Goal: Task Accomplishment & Management: Complete application form

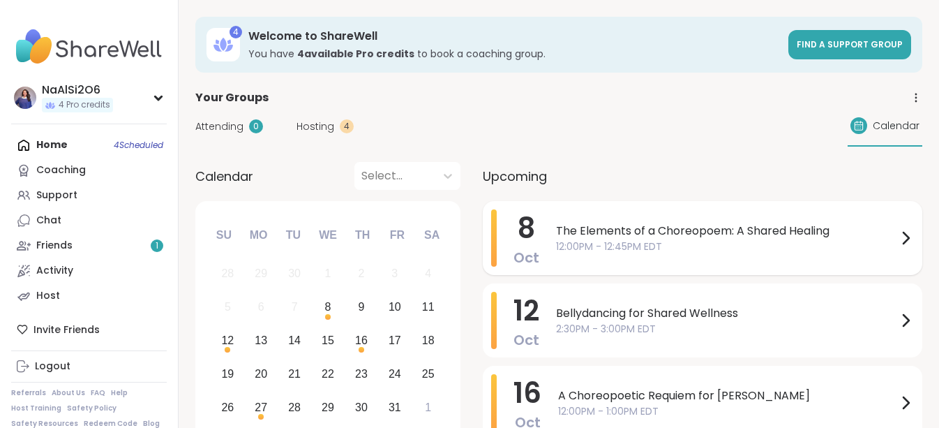
click at [655, 235] on span "The Elements of a Choreopoem: A Shared Healing" at bounding box center [726, 231] width 341 height 17
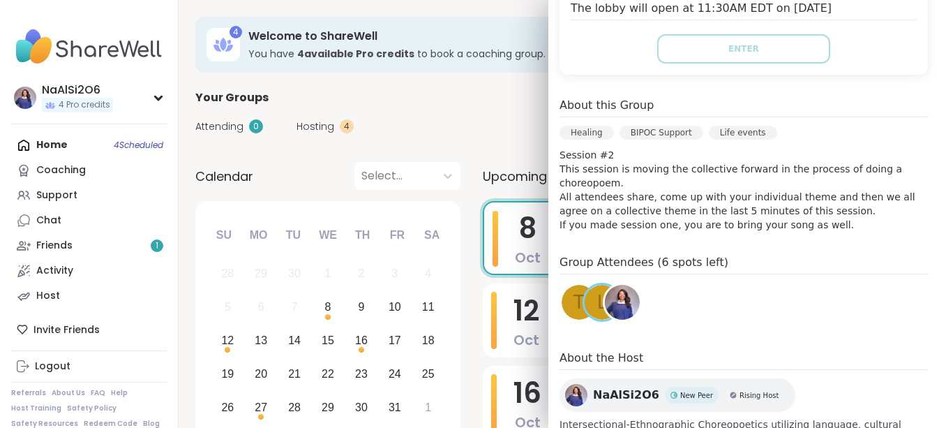
scroll to position [359, 0]
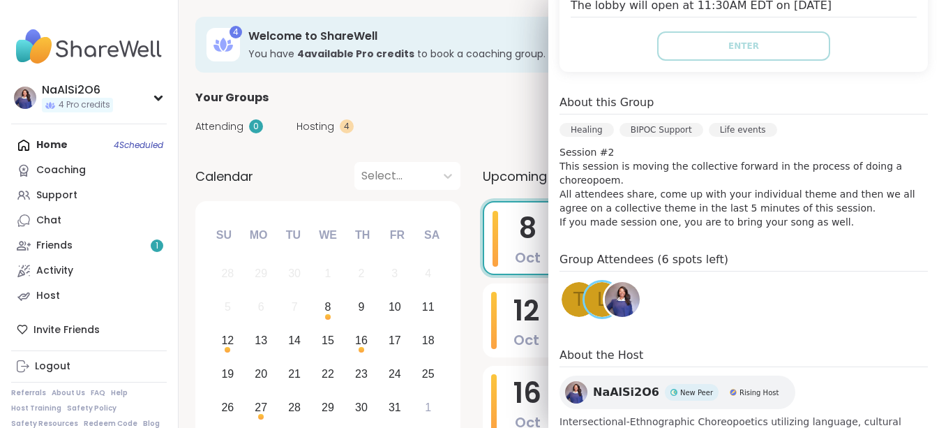
click at [590, 282] on div "l" at bounding box center [602, 299] width 35 height 35
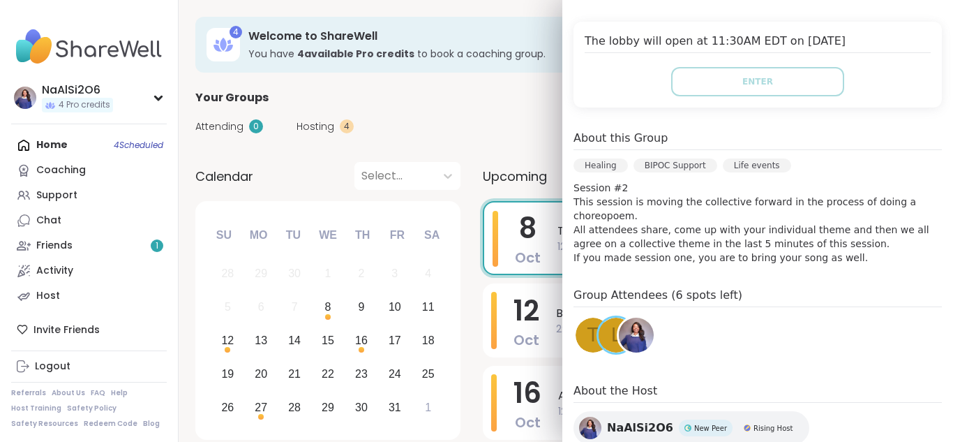
scroll to position [354, 0]
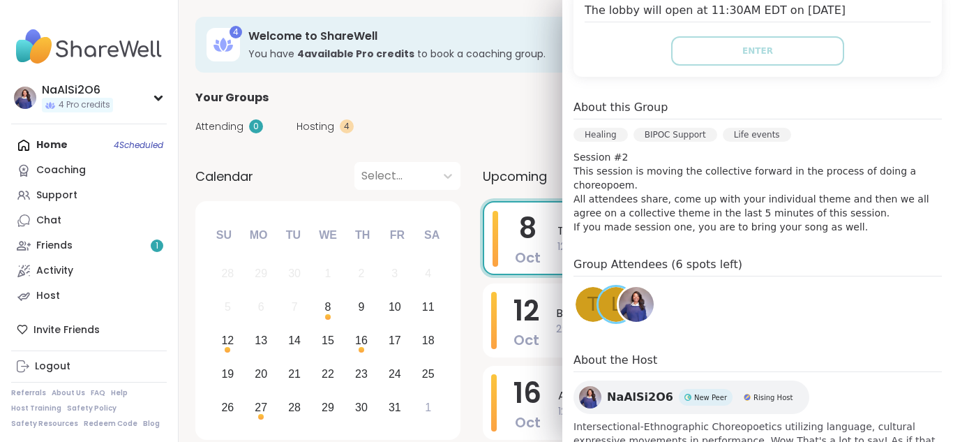
click at [593, 291] on span "t" at bounding box center [593, 304] width 11 height 27
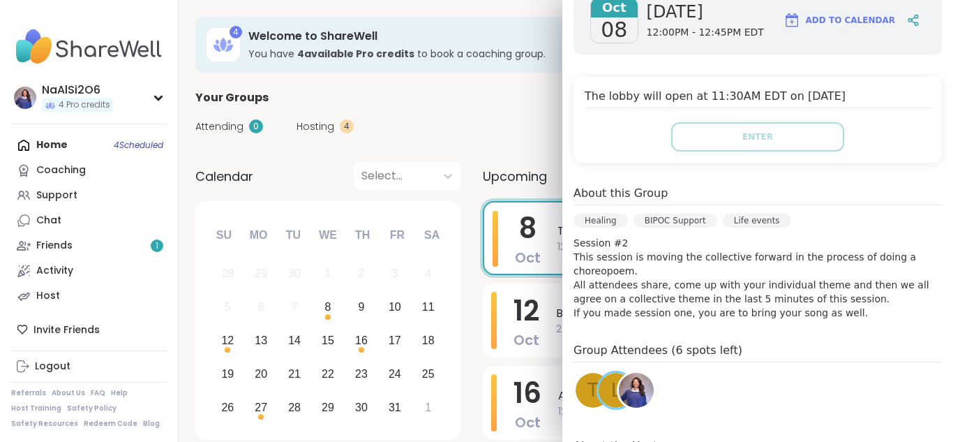
scroll to position [283, 0]
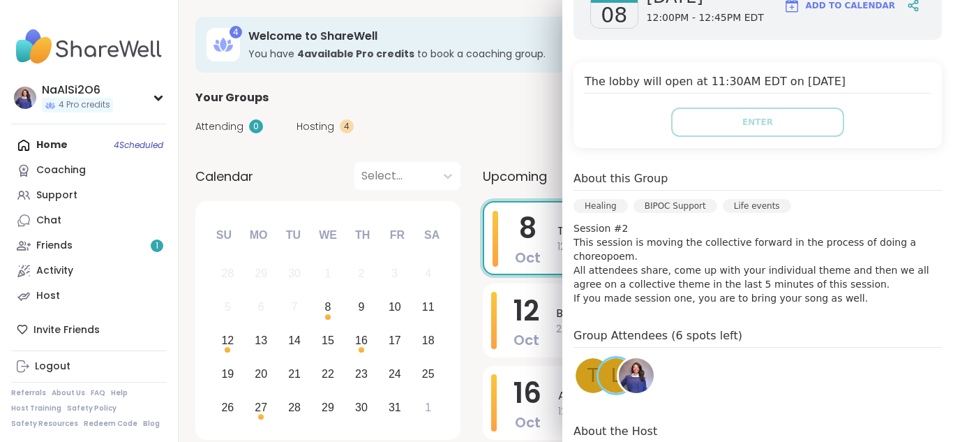
click at [586, 358] on div "t" at bounding box center [593, 375] width 35 height 35
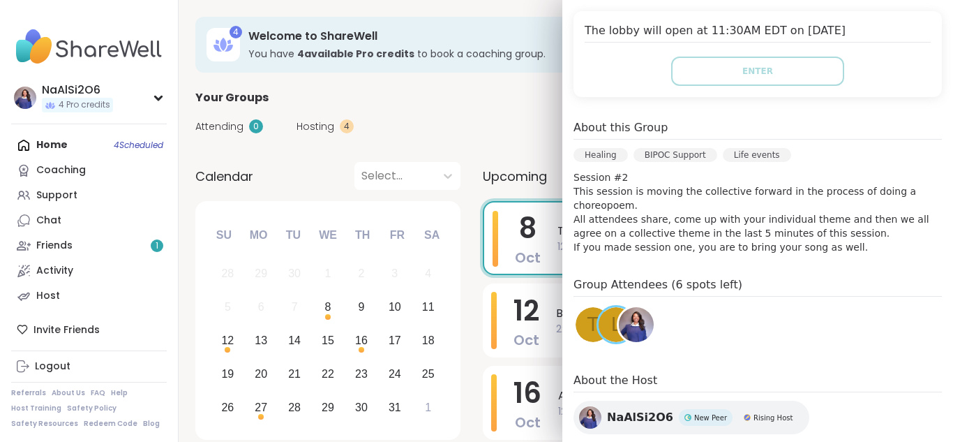
scroll to position [354, 0]
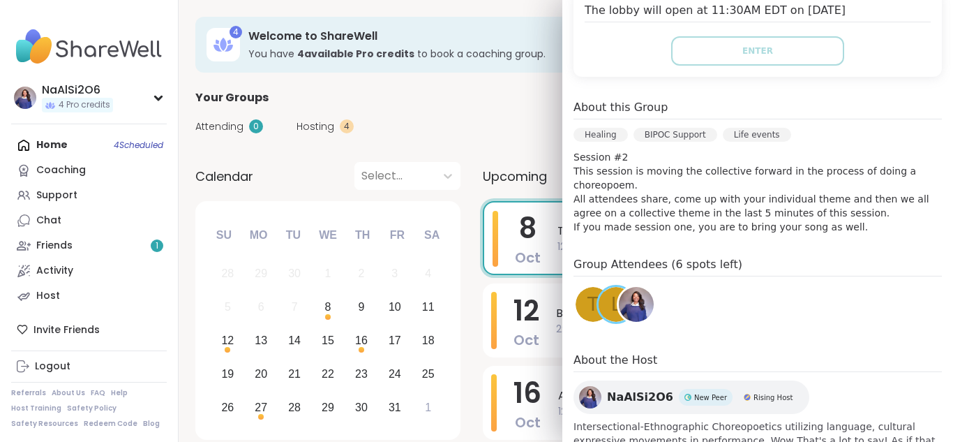
click at [430, 119] on div "Attending 0 Hosting 4 Calendar" at bounding box center [565, 126] width 741 height 40
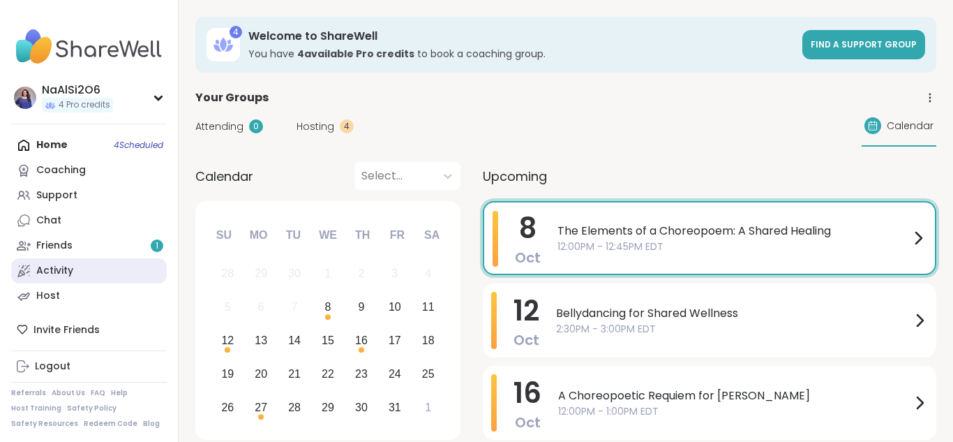
click at [62, 275] on div "Activity" at bounding box center [54, 271] width 37 height 14
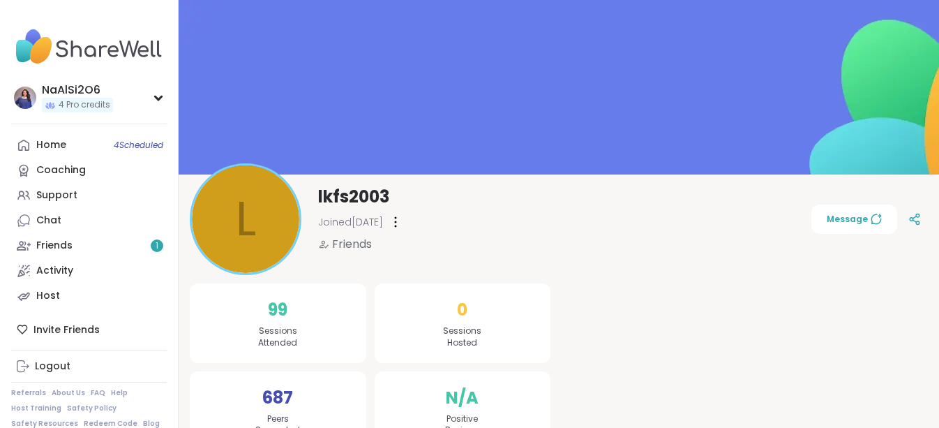
click at [72, 145] on link "Home 4 Scheduled" at bounding box center [89, 145] width 156 height 25
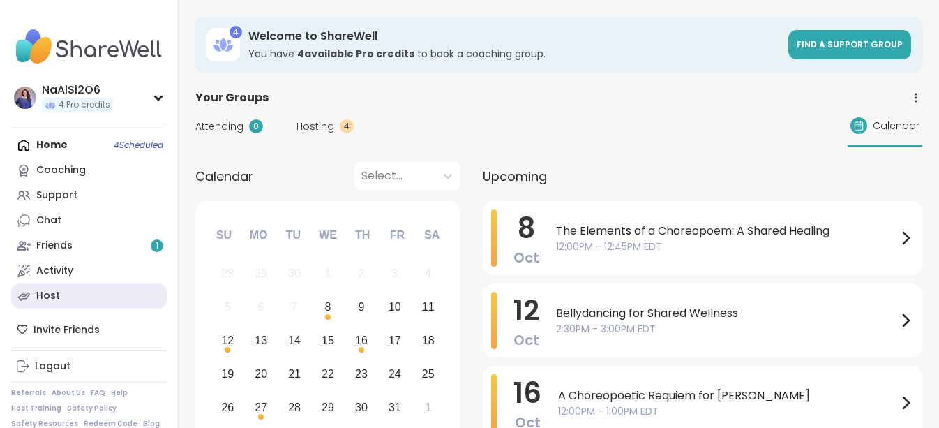
click at [88, 291] on link "Host" at bounding box center [89, 295] width 156 height 25
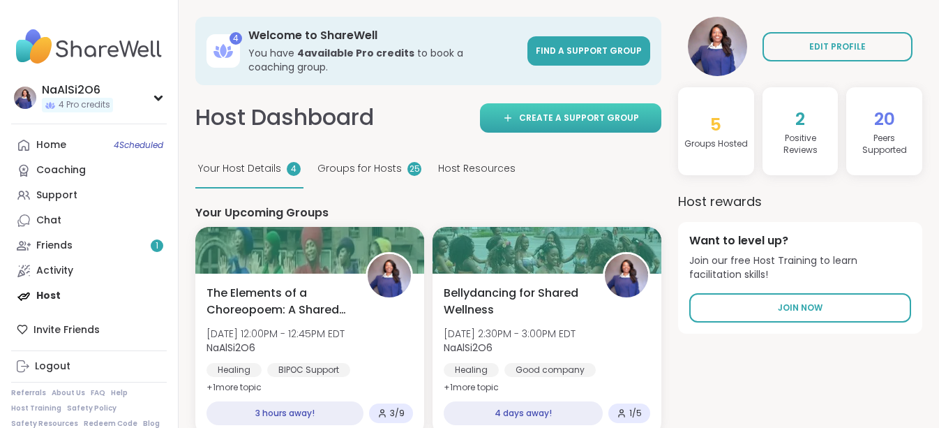
click at [578, 126] on link "Create a support group" at bounding box center [570, 117] width 181 height 29
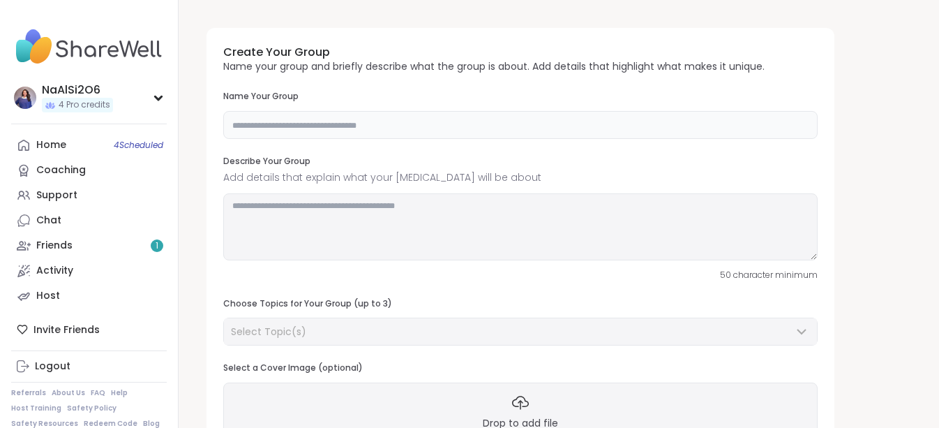
click at [546, 122] on input "text" at bounding box center [520, 125] width 595 height 28
click at [430, 123] on input "**********" at bounding box center [520, 125] width 595 height 28
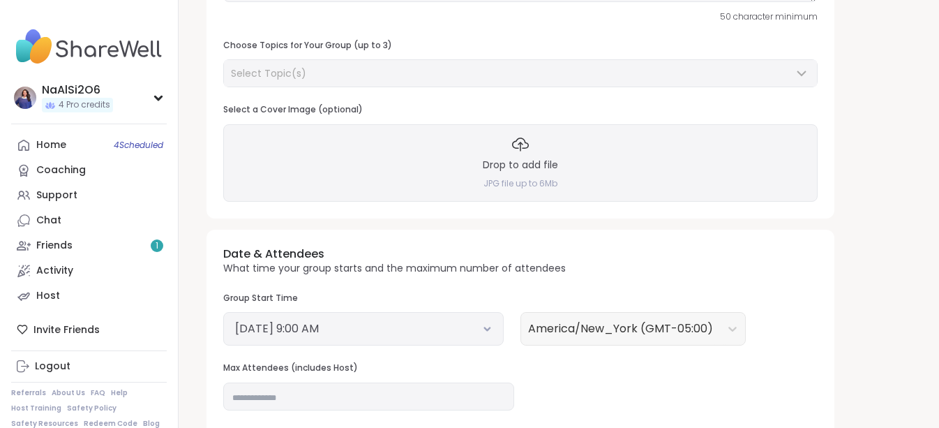
scroll to position [261, 0]
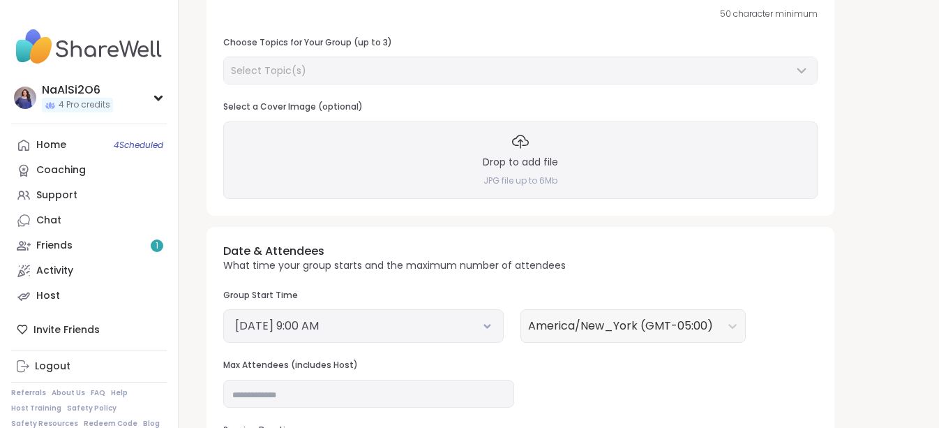
click at [407, 331] on button "October 8, 2025 9:00 AM" at bounding box center [363, 325] width 257 height 17
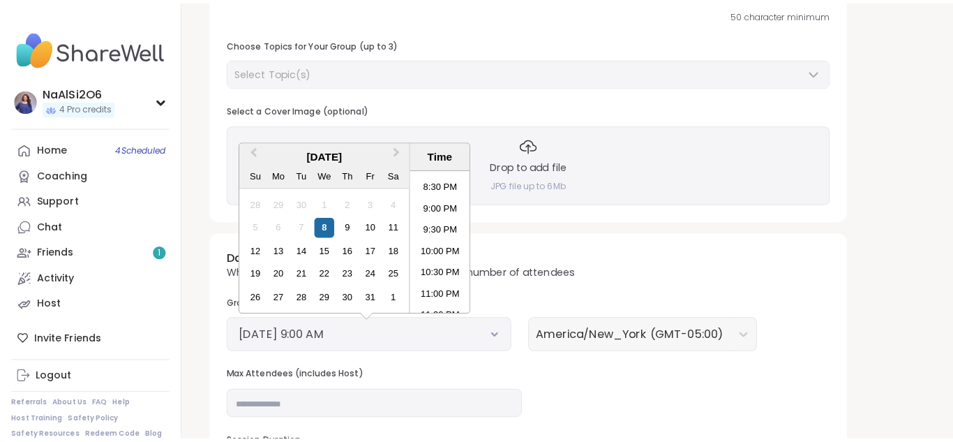
scroll to position [865, 0]
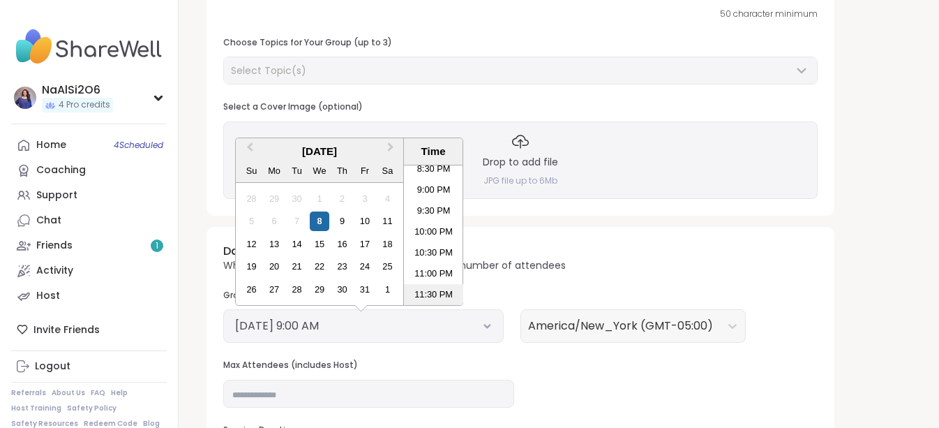
click at [421, 299] on li "11:30 PM" at bounding box center [433, 294] width 59 height 21
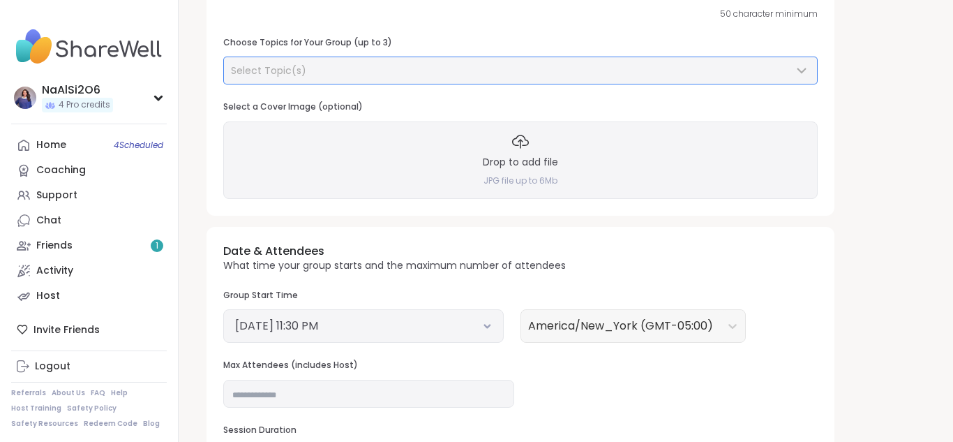
click at [424, 70] on div "Select Topic(s)" at bounding box center [512, 70] width 562 height 14
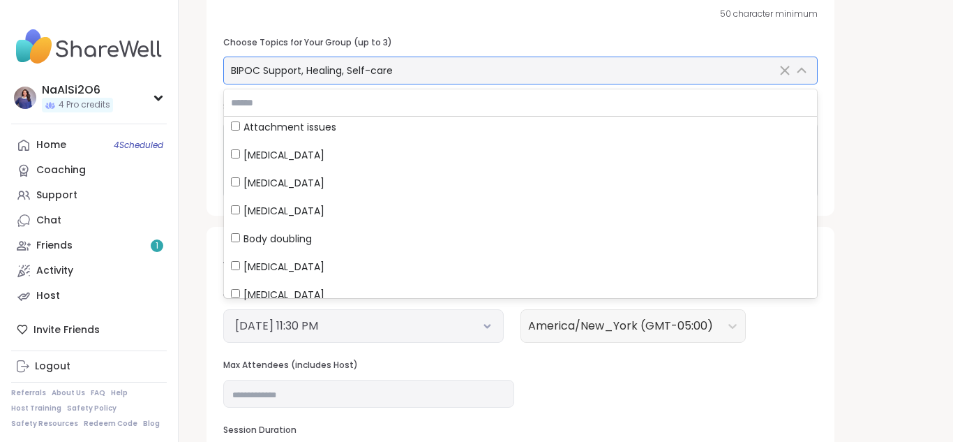
scroll to position [586, 0]
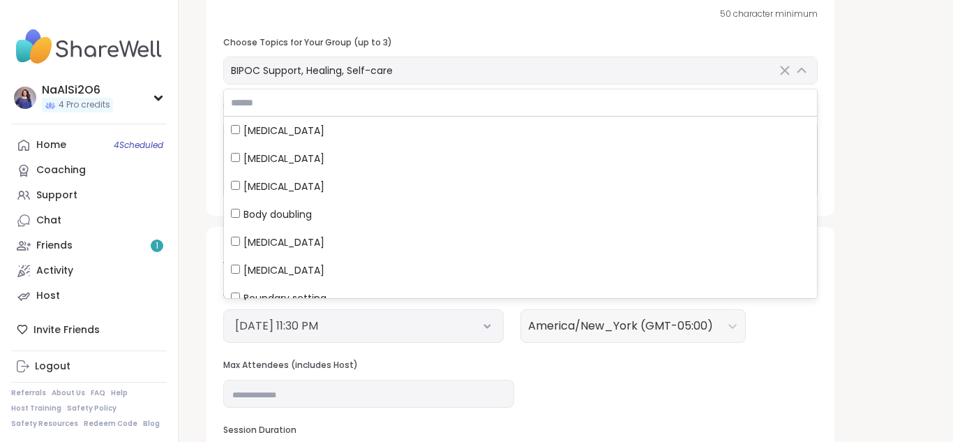
click at [869, 294] on div "**********" at bounding box center [565, 219] width 741 height 926
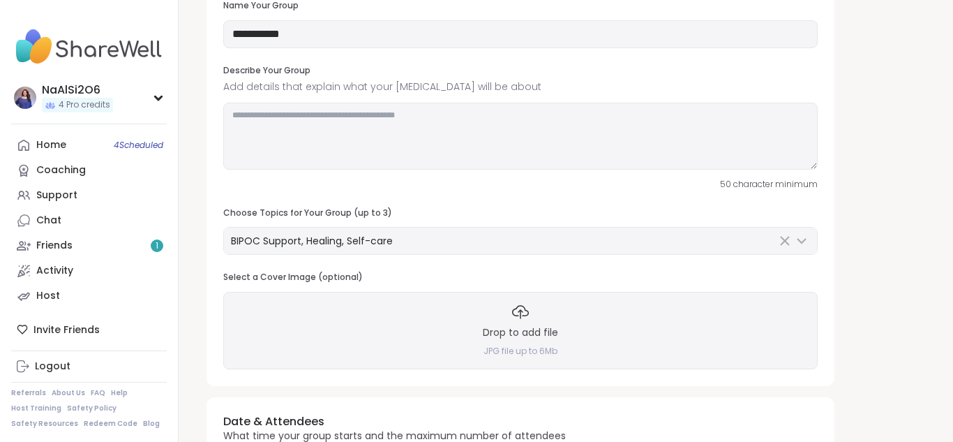
scroll to position [0, 0]
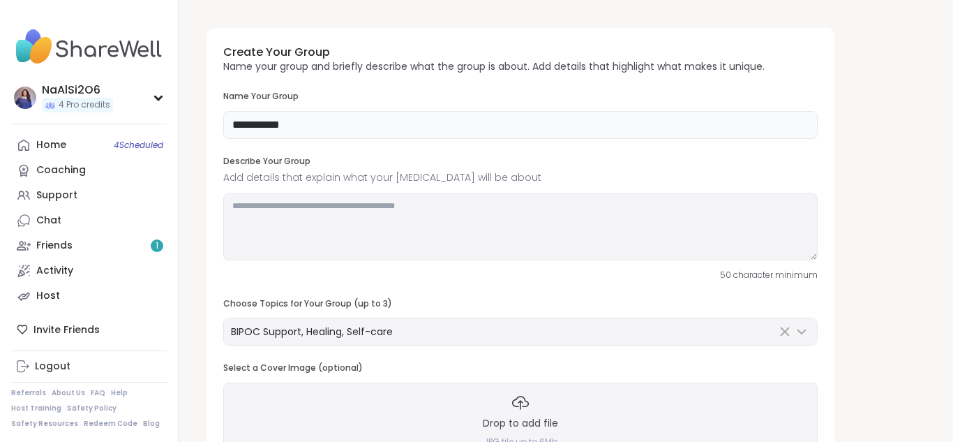
click at [323, 126] on input "**********" at bounding box center [520, 125] width 595 height 28
type input "**********"
